Goal: Task Accomplishment & Management: Manage account settings

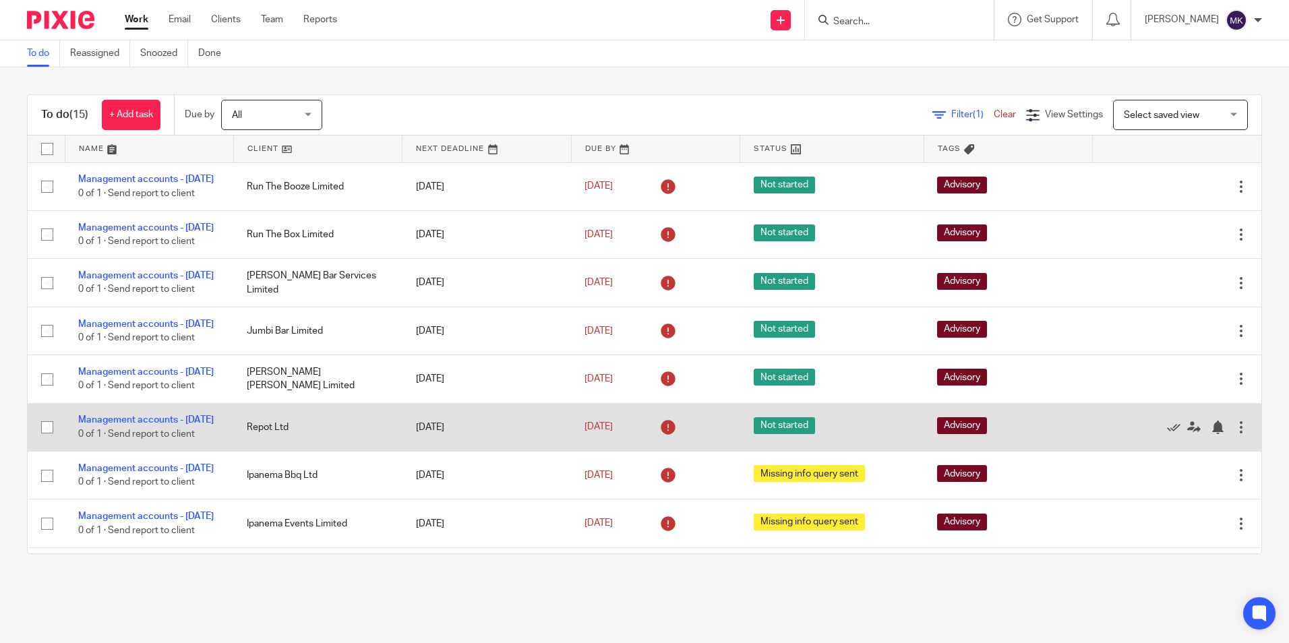
drag, startPoint x: 239, startPoint y: 467, endPoint x: 299, endPoint y: 467, distance: 60.7
click at [299, 451] on td "Repot Ltd" at bounding box center [317, 427] width 169 height 48
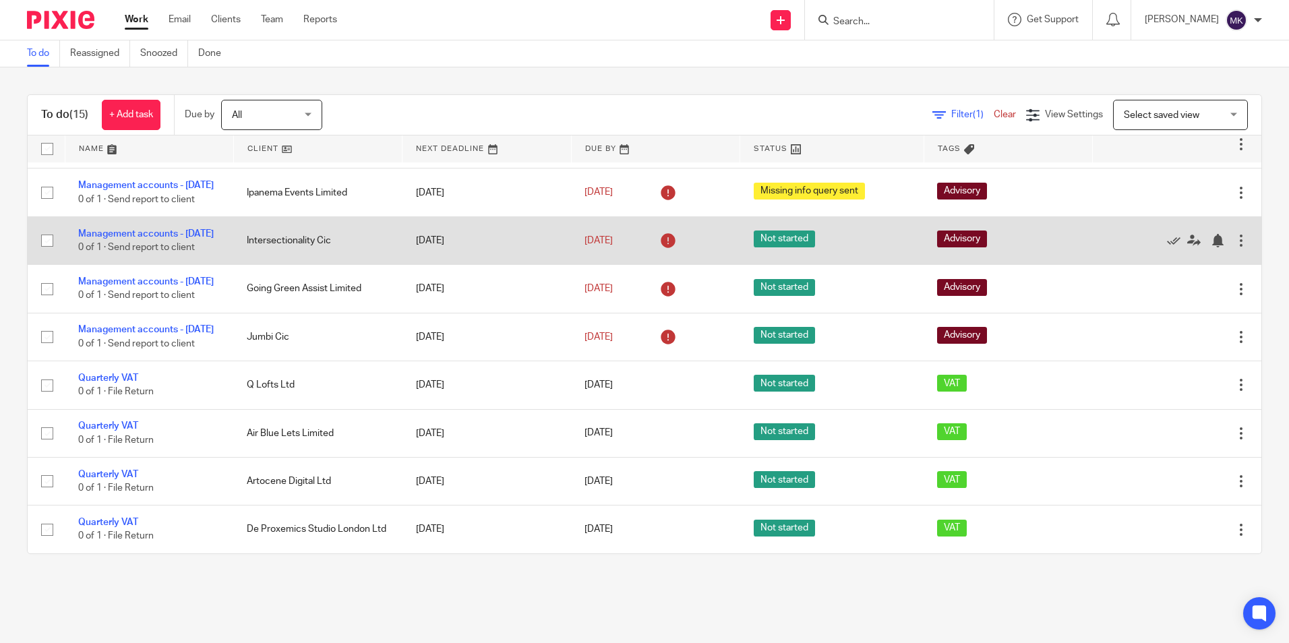
scroll to position [411, 0]
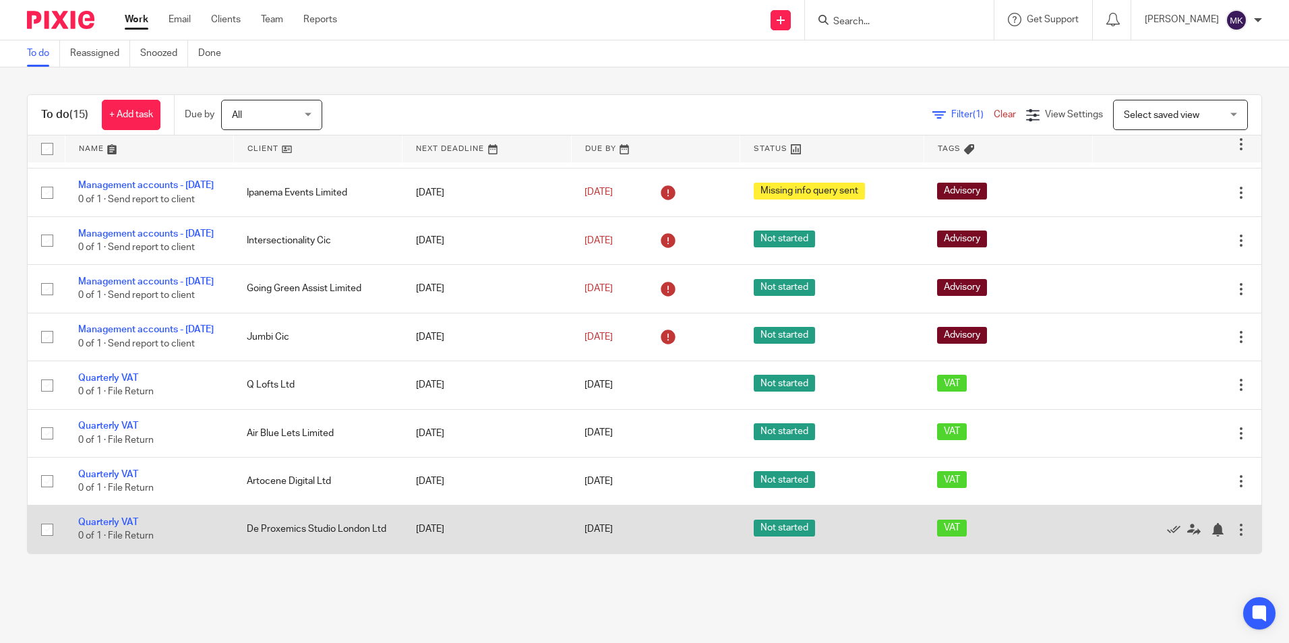
click at [775, 529] on span "Not started" at bounding box center [784, 528] width 61 height 17
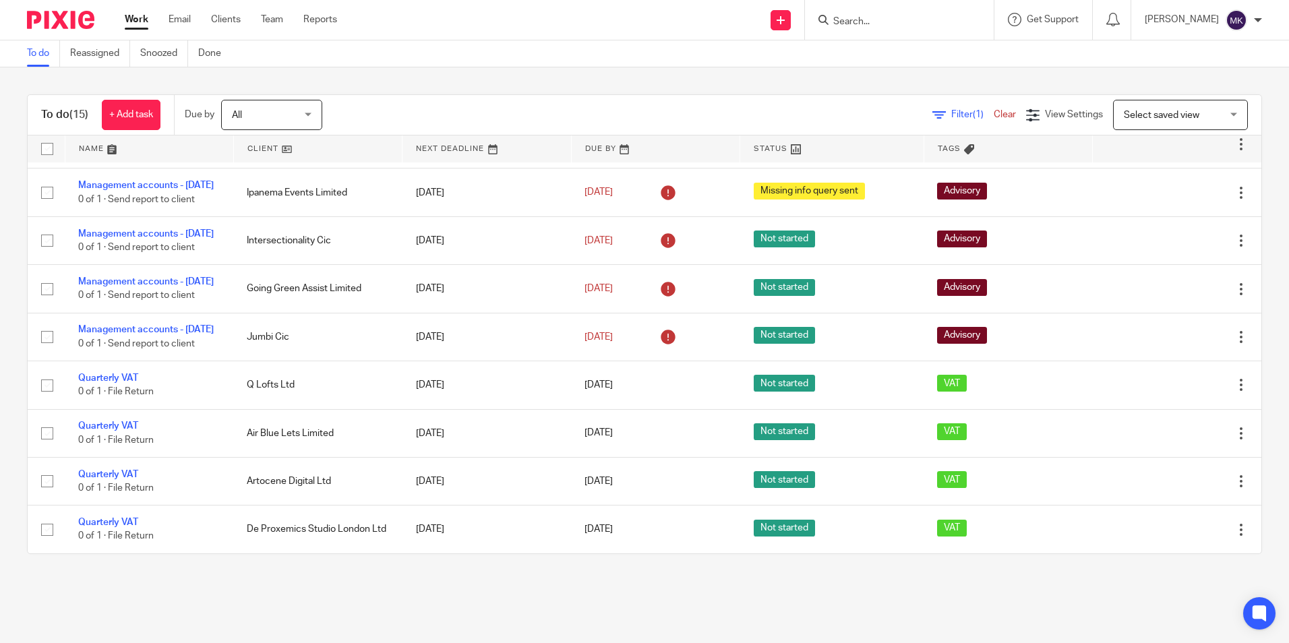
click at [628, 568] on div "To do (15) + Add task Due by All All Today Tomorrow This week Next week This mo…" at bounding box center [644, 324] width 1289 height 514
drag, startPoint x: 265, startPoint y: 483, endPoint x: 115, endPoint y: 558, distance: 168.0
click at [127, 586] on main "To do Reassigned Snoozed Done To do (15) + Add task Due by All All Today Tomorr…" at bounding box center [644, 321] width 1289 height 643
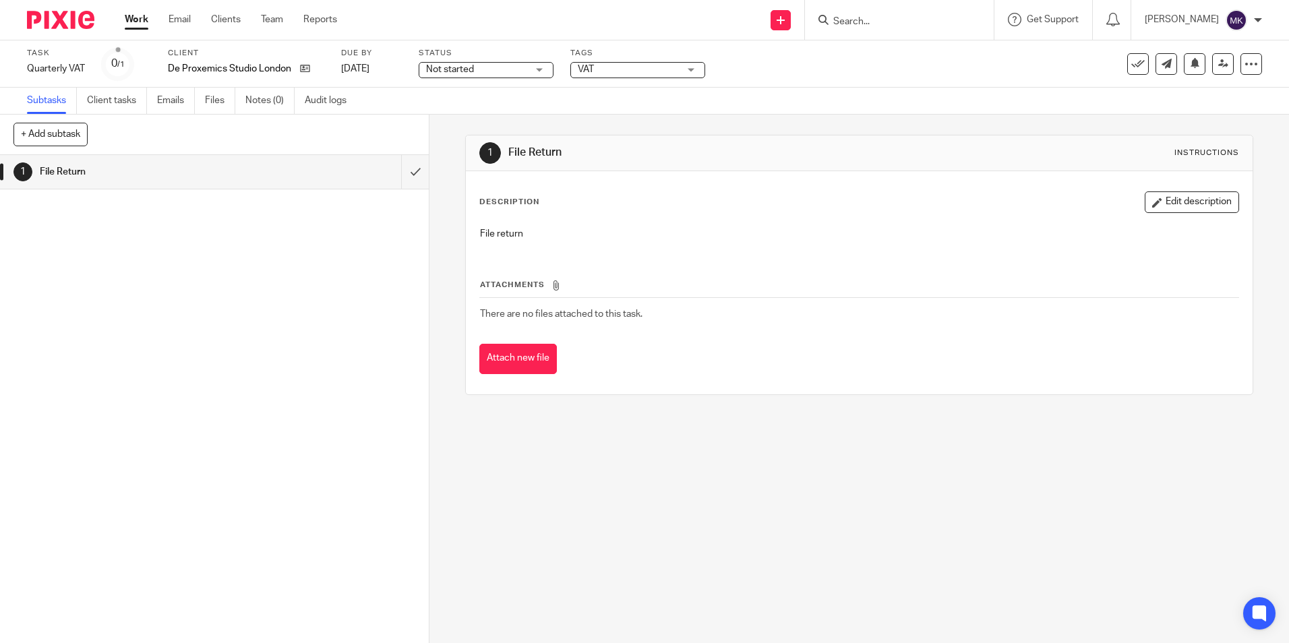
click at [540, 67] on div "Not started Not started" at bounding box center [486, 70] width 135 height 16
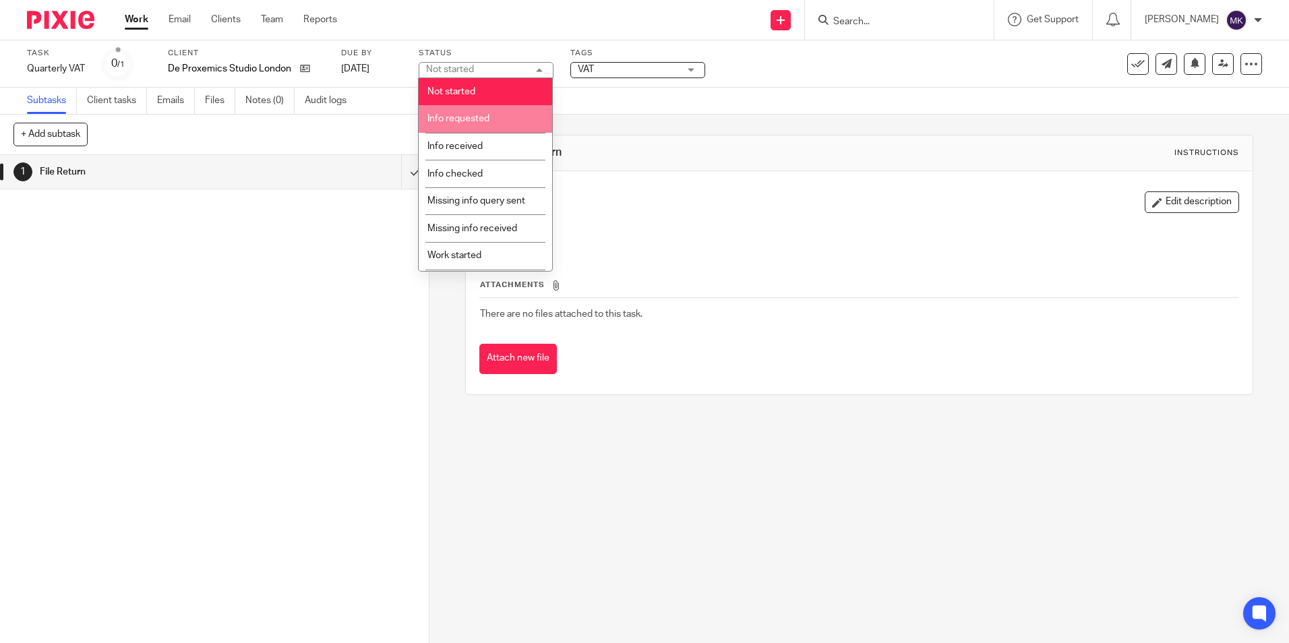
click at [508, 109] on li "Info requested" at bounding box center [486, 119] width 134 height 28
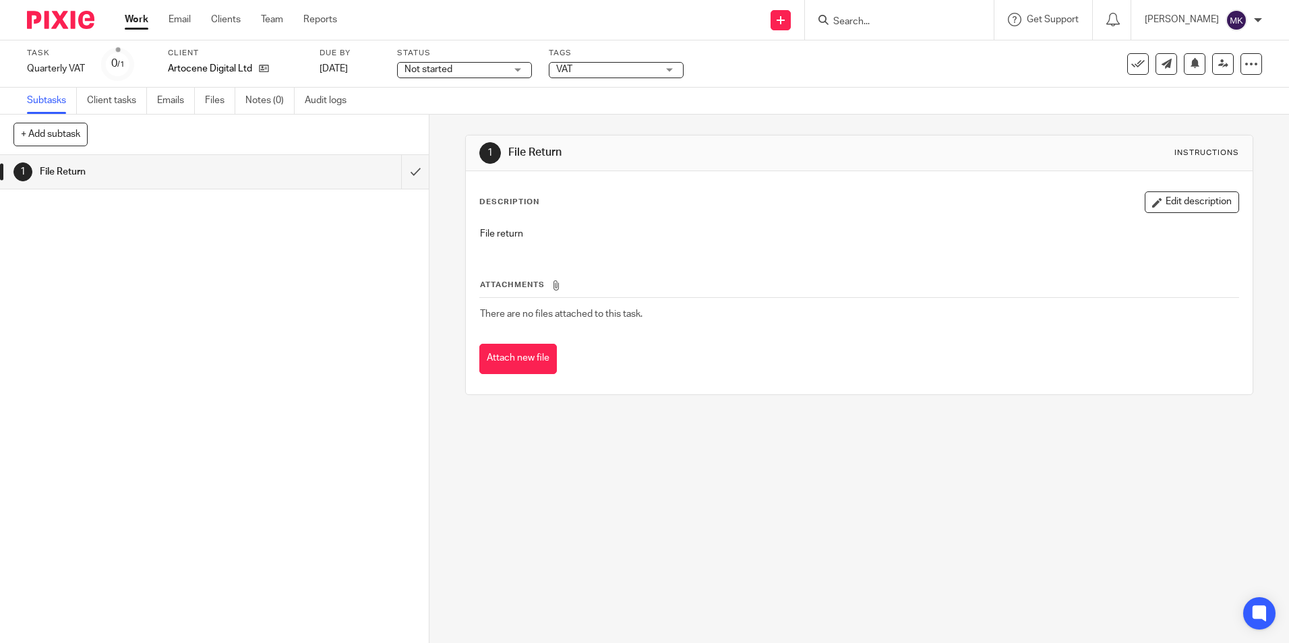
click at [517, 68] on div "Not started Not started" at bounding box center [464, 70] width 135 height 16
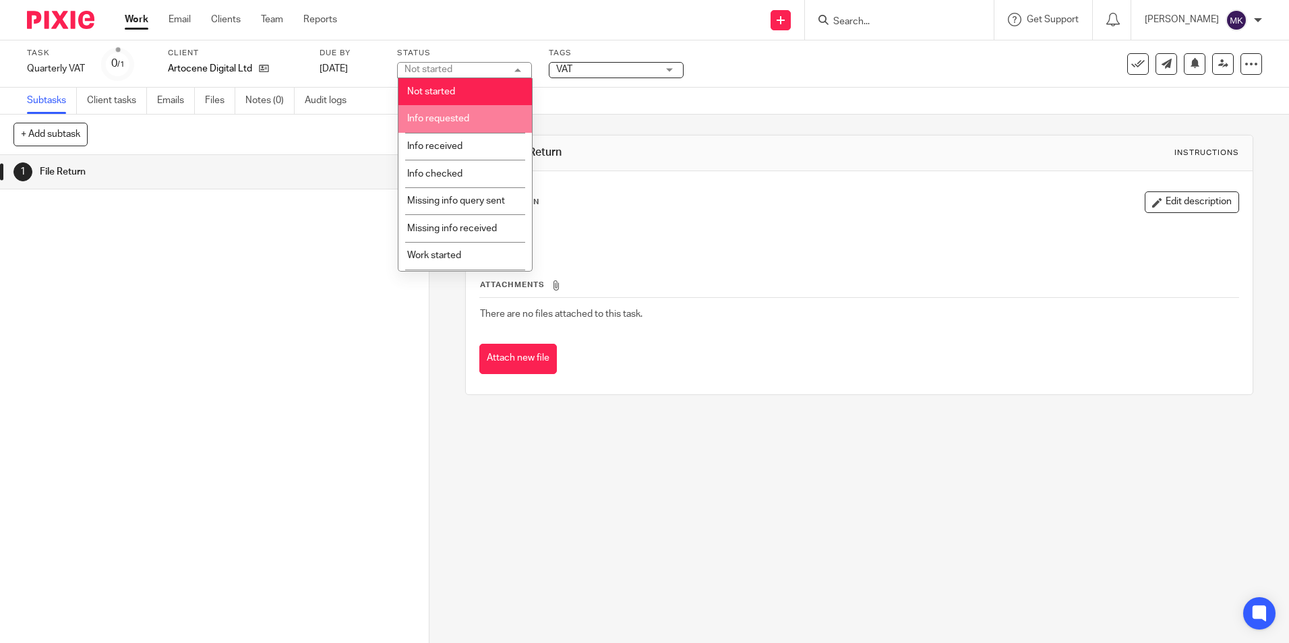
click at [469, 112] on li "Info requested" at bounding box center [466, 119] width 134 height 28
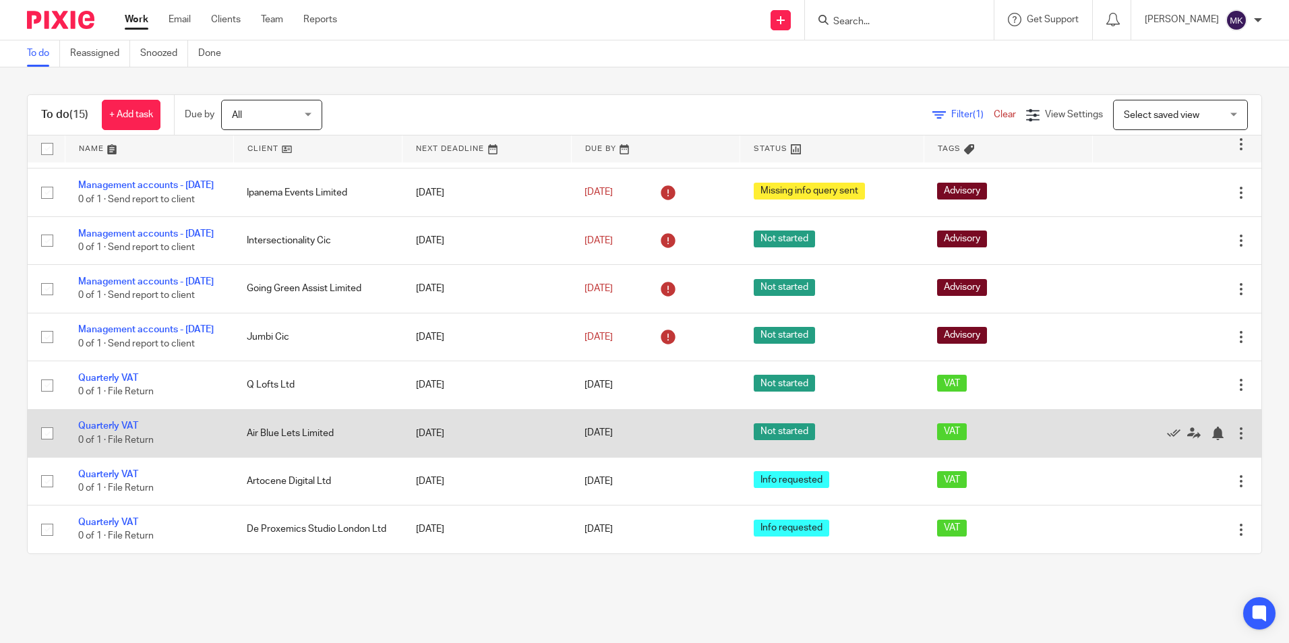
scroll to position [411, 0]
